Goal: Information Seeking & Learning: Learn about a topic

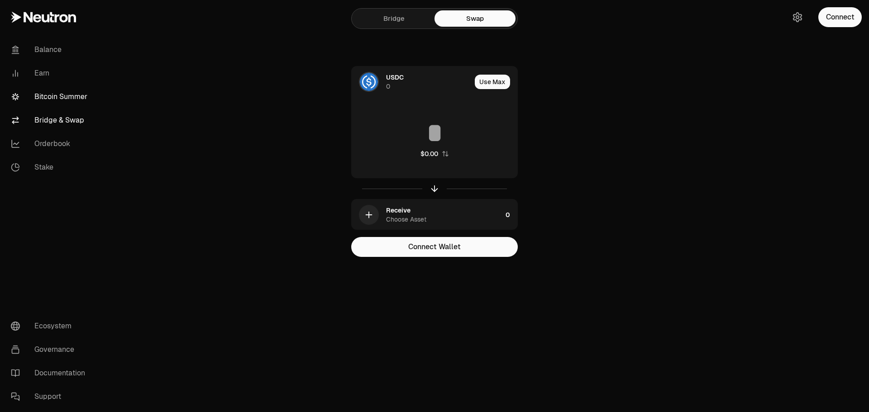
click at [72, 103] on link "Bitcoin Summer" at bounding box center [51, 97] width 94 height 24
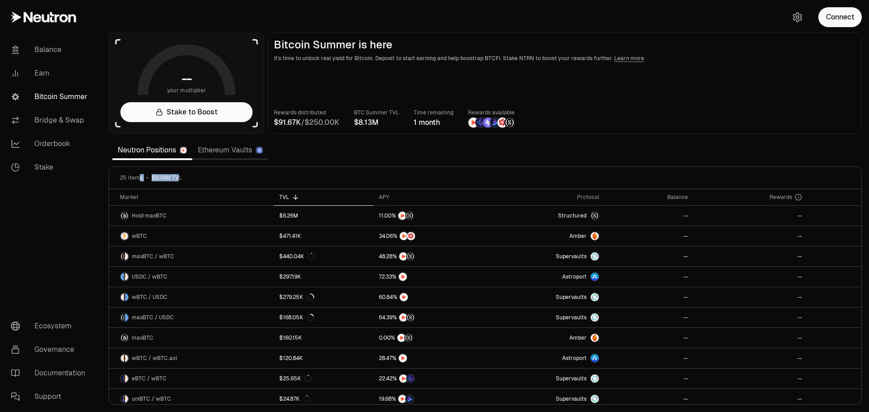
drag, startPoint x: 177, startPoint y: 180, endPoint x: 140, endPoint y: 179, distance: 36.7
click at [140, 179] on div "25 items $8.34M TVL" at bounding box center [485, 177] width 731 height 7
click at [47, 75] on link "Earn" at bounding box center [51, 74] width 94 height 24
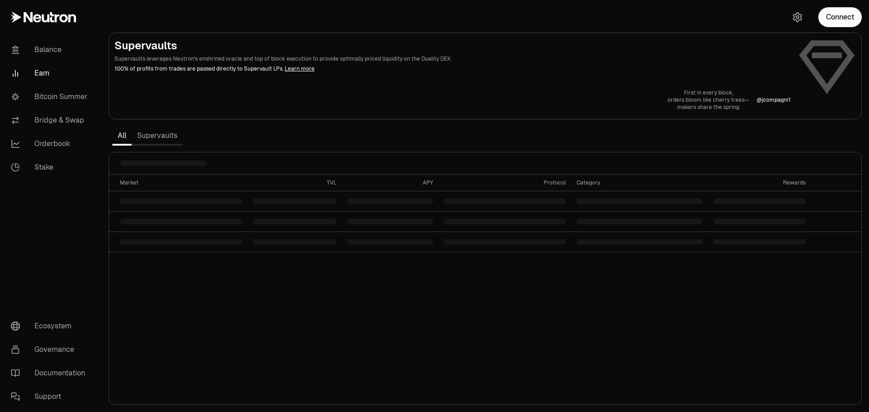
click at [154, 139] on link "Supervaults" at bounding box center [157, 136] width 51 height 18
